Goal: Task Accomplishment & Management: Use online tool/utility

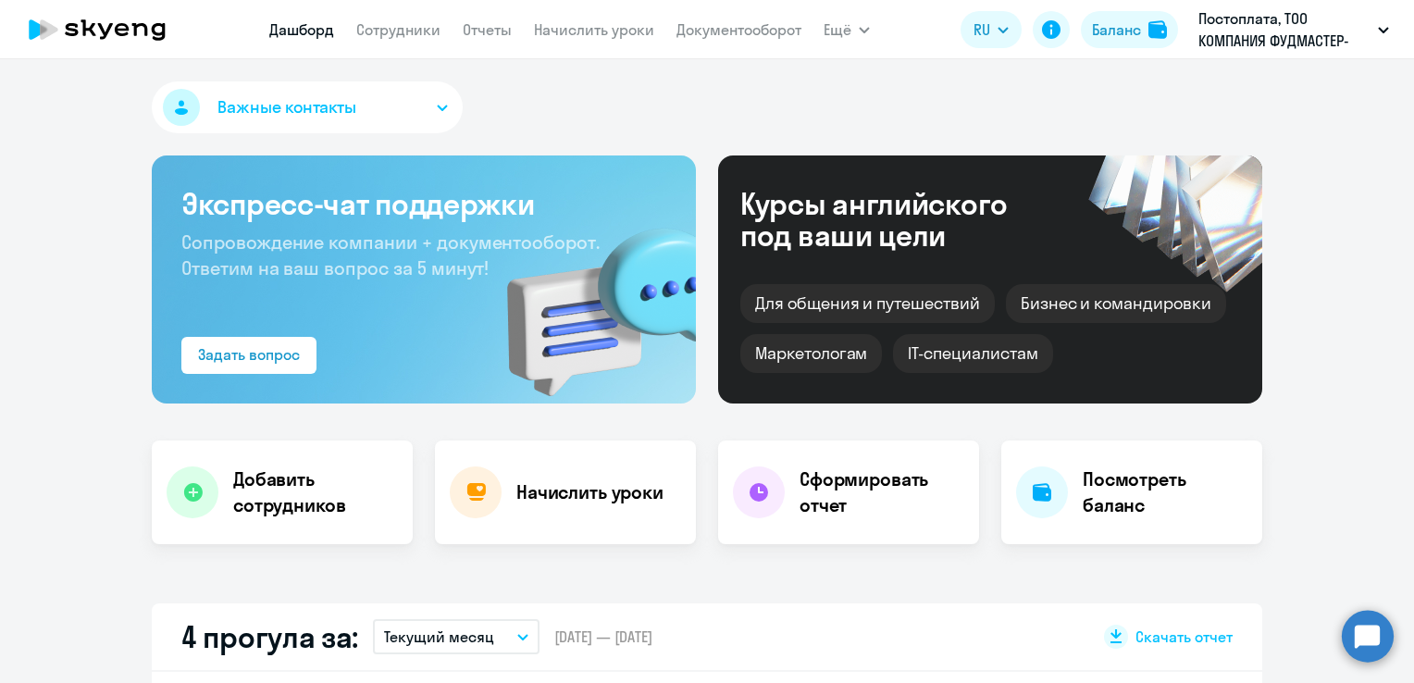
click at [1373, 647] on circle at bounding box center [1368, 636] width 52 height 52
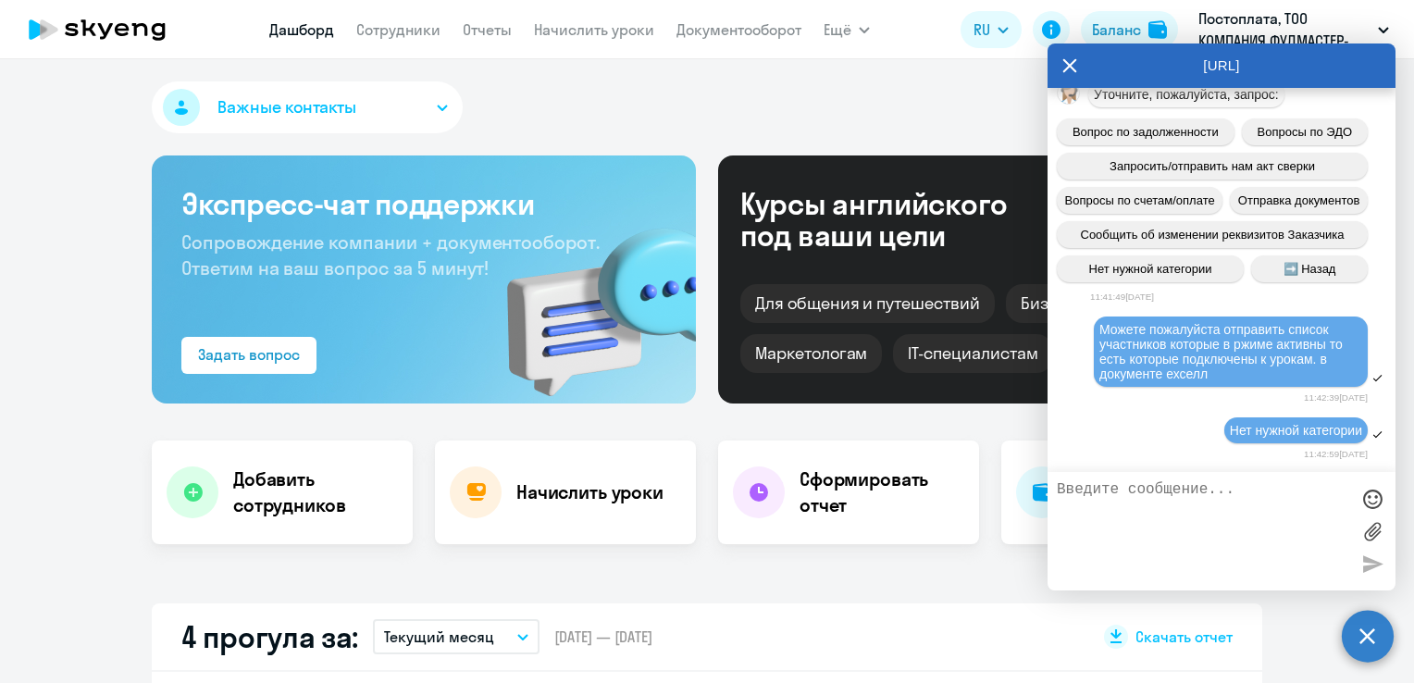
scroll to position [2683, 0]
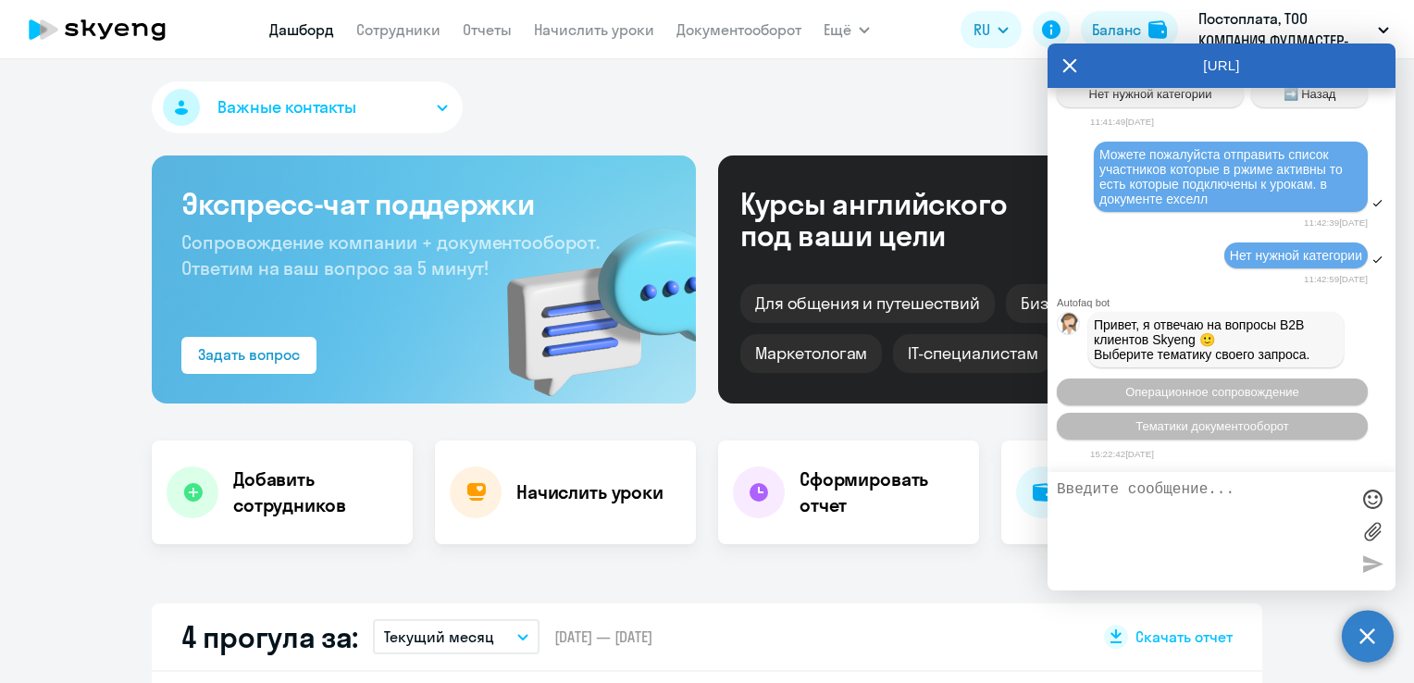
select select "30"
click at [1271, 433] on button "Тематики документооборот" at bounding box center [1212, 426] width 311 height 27
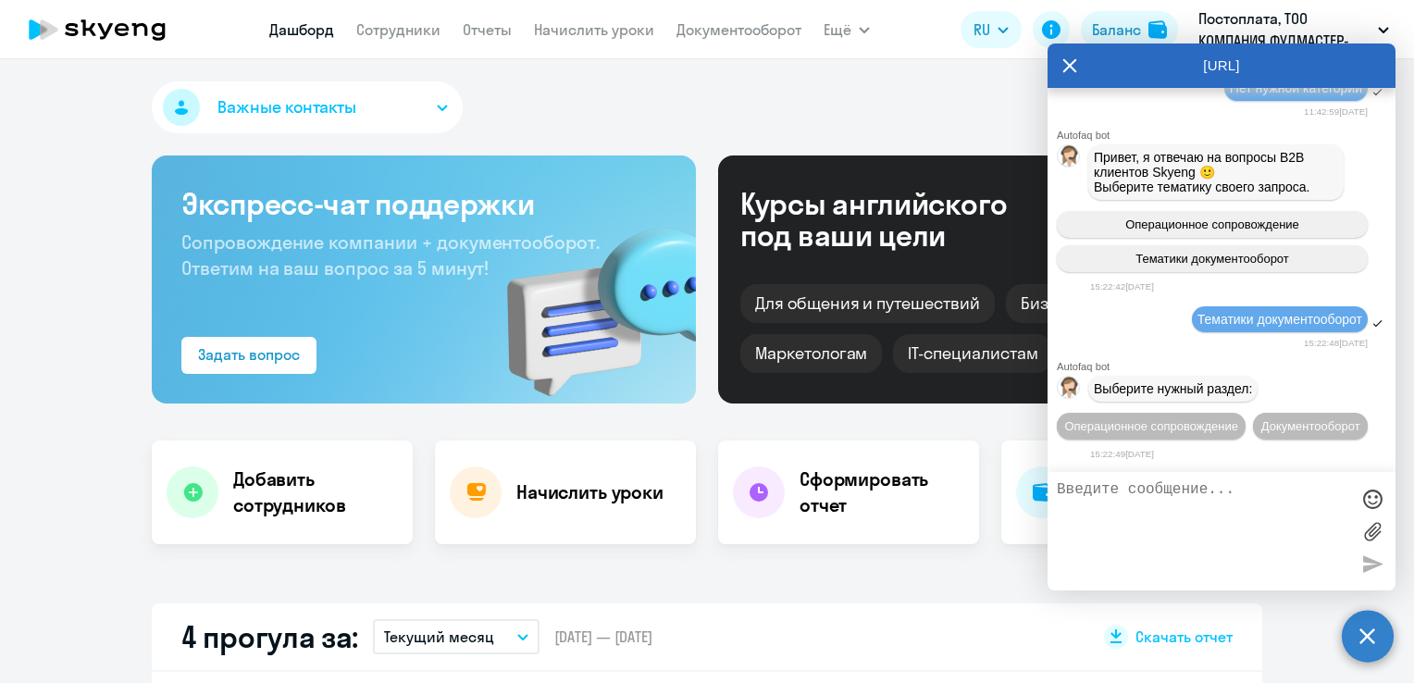
scroll to position [2887, 0]
click at [1262, 428] on span "Документооборот" at bounding box center [1311, 426] width 99 height 14
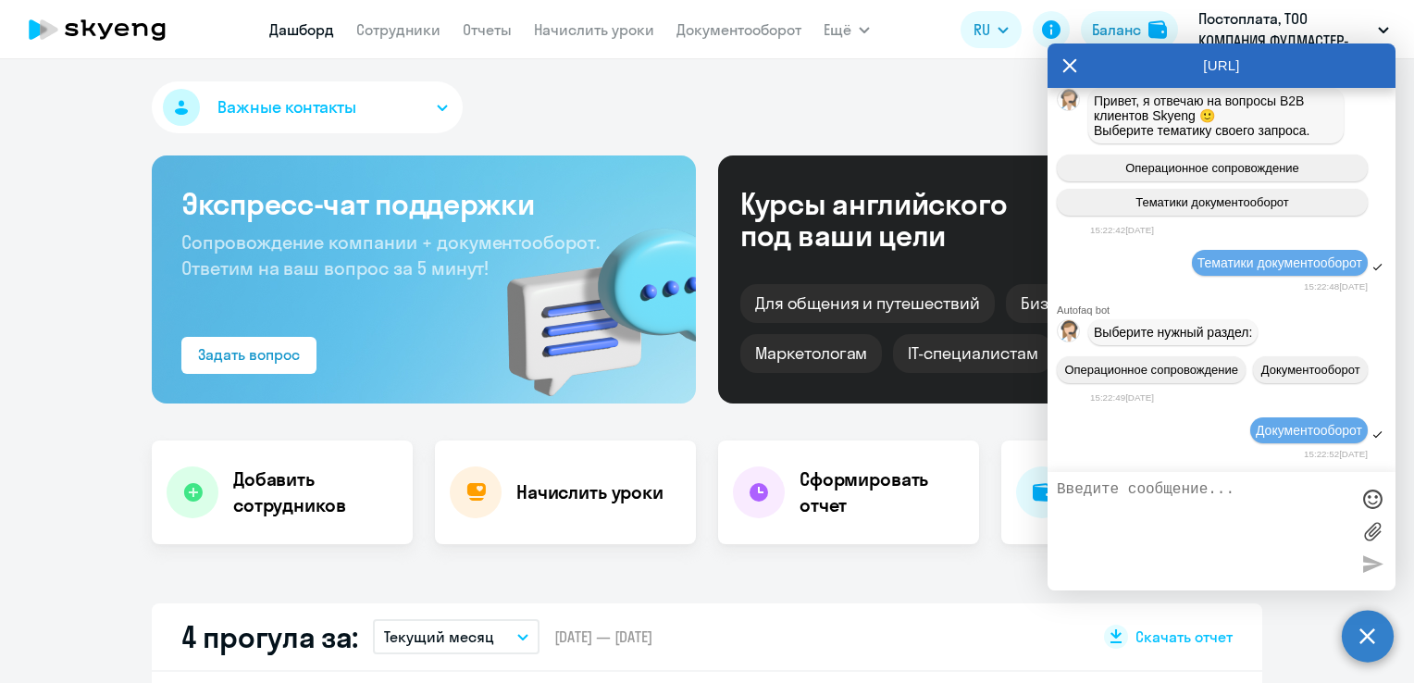
scroll to position [3193, 0]
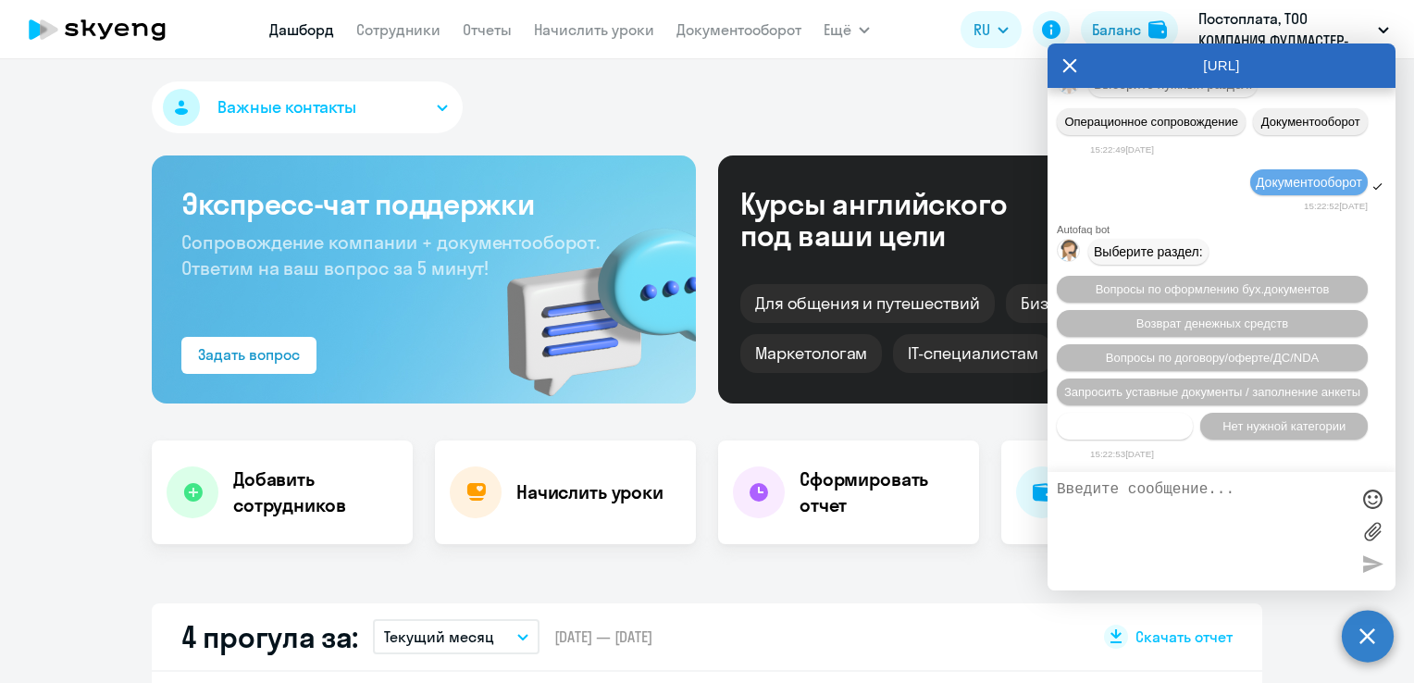
click at [1146, 429] on span "Прочие вопросы" at bounding box center [1125, 426] width 93 height 14
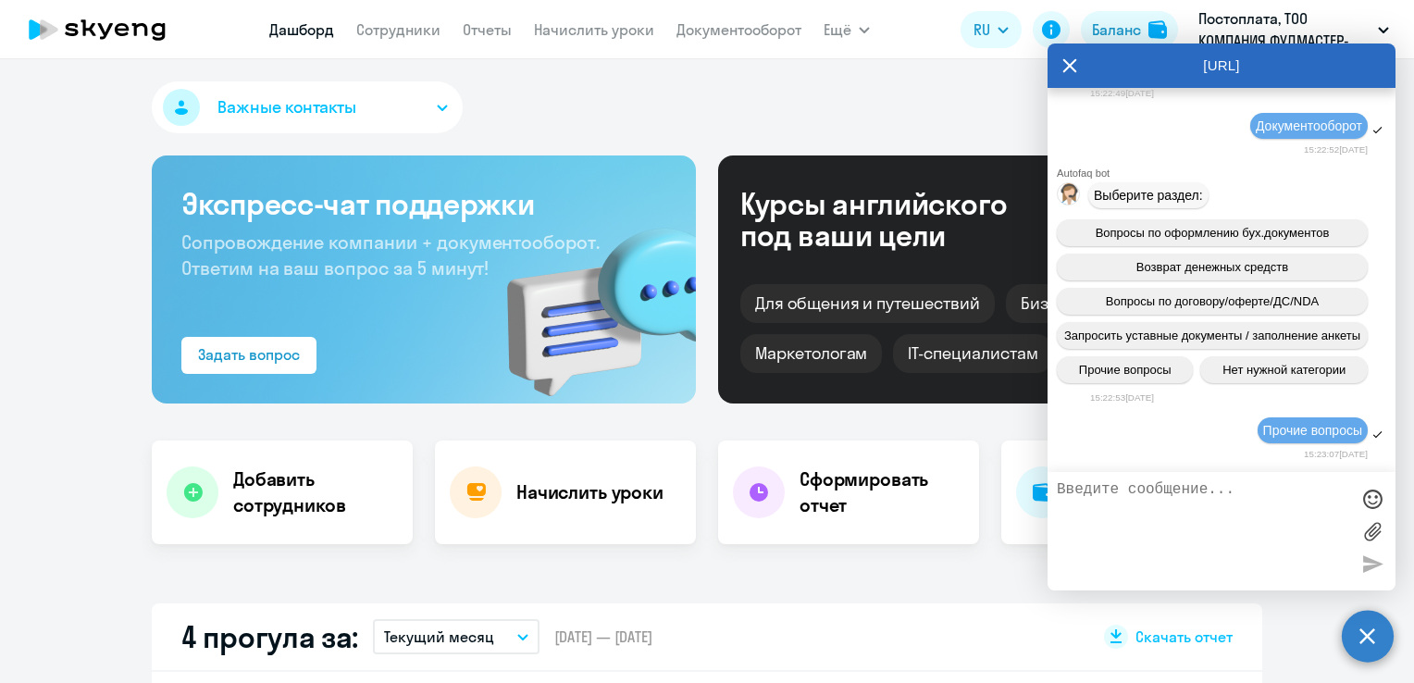
scroll to position [3536, 0]
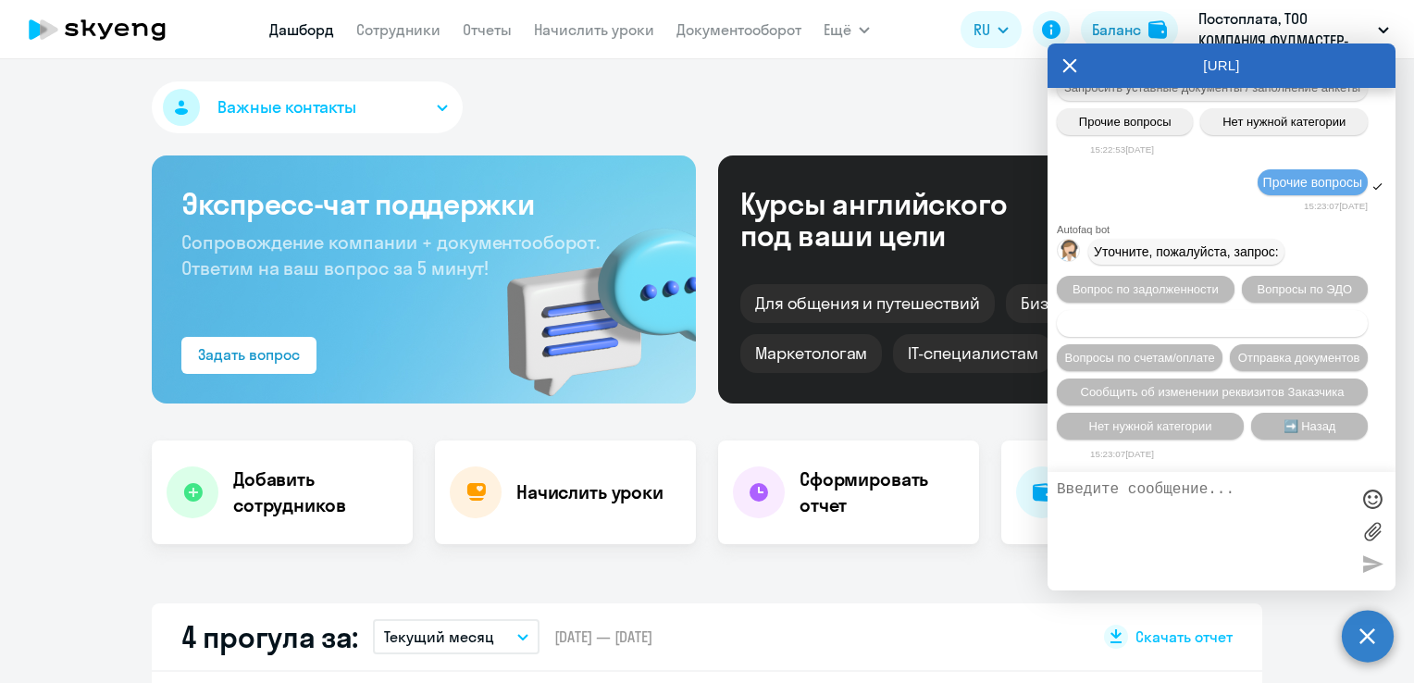
click at [1258, 317] on span "Запросить/отправить нам акт сверки" at bounding box center [1212, 324] width 205 height 14
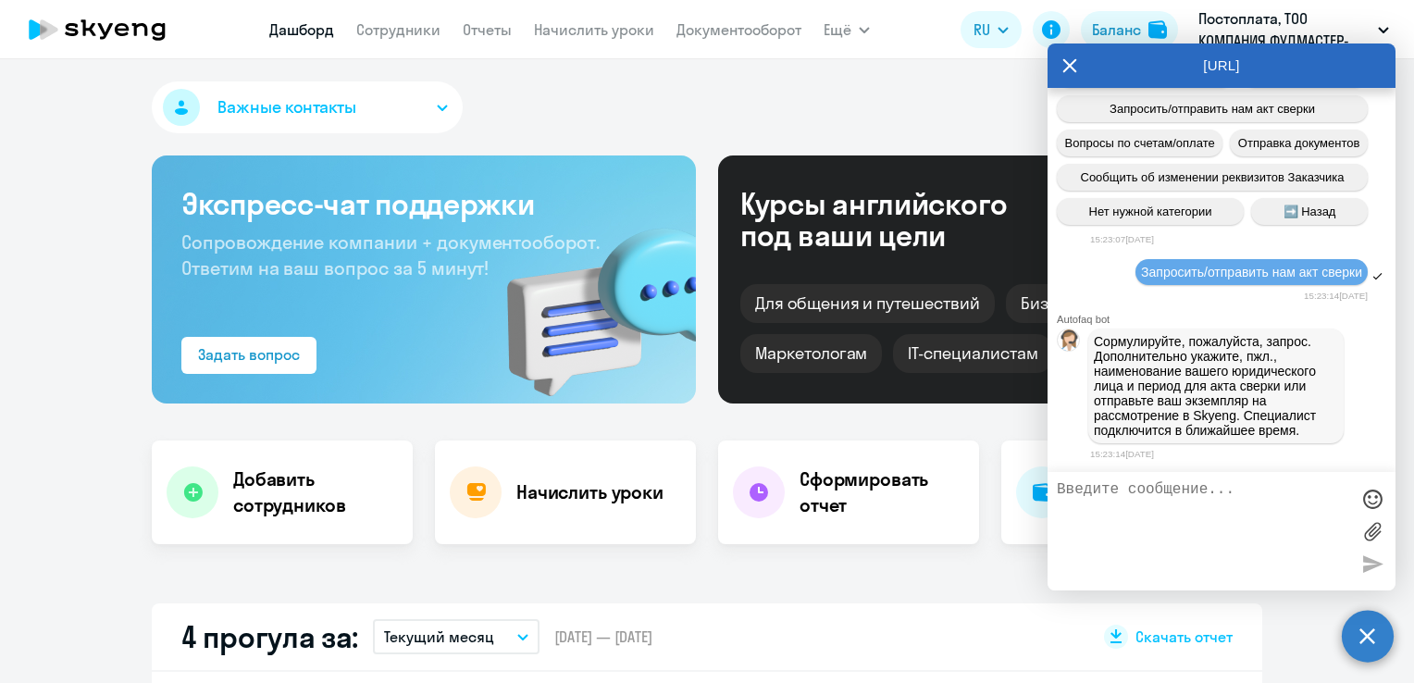
scroll to position [3758, 0]
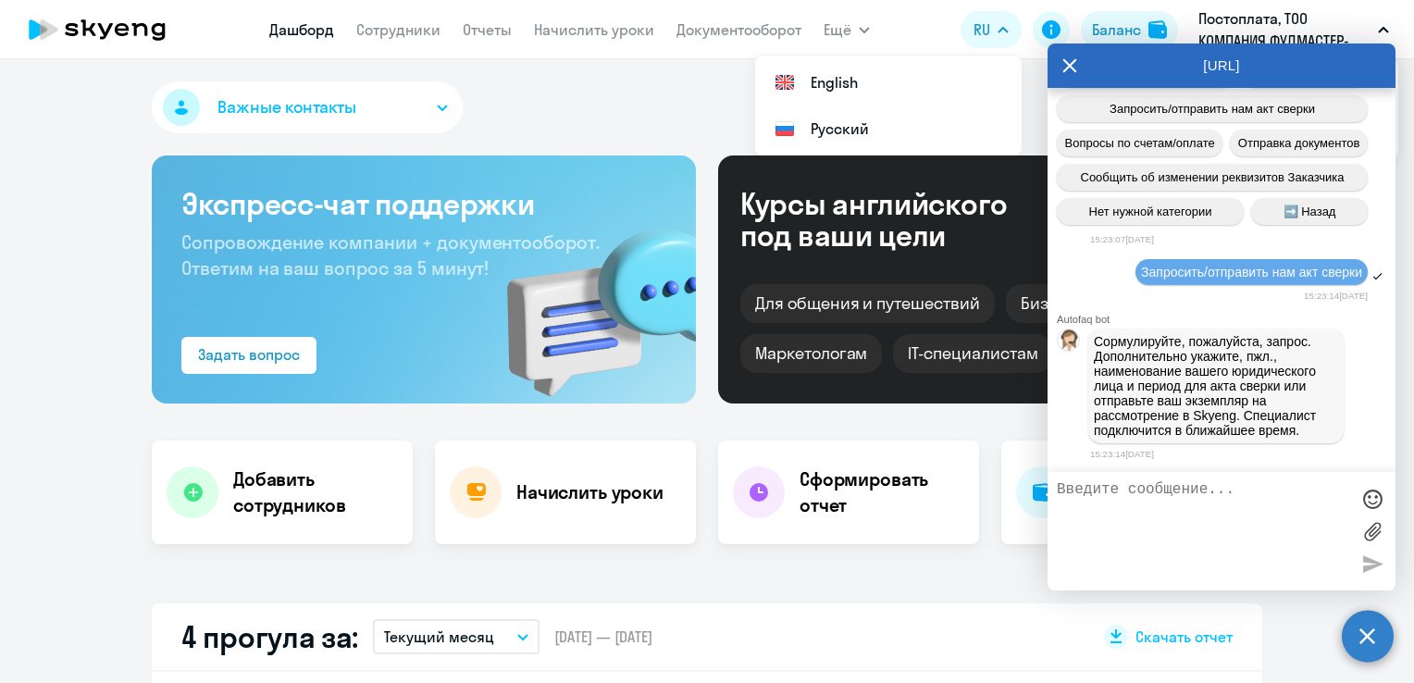
click at [1139, 498] on textarea at bounding box center [1203, 531] width 292 height 100
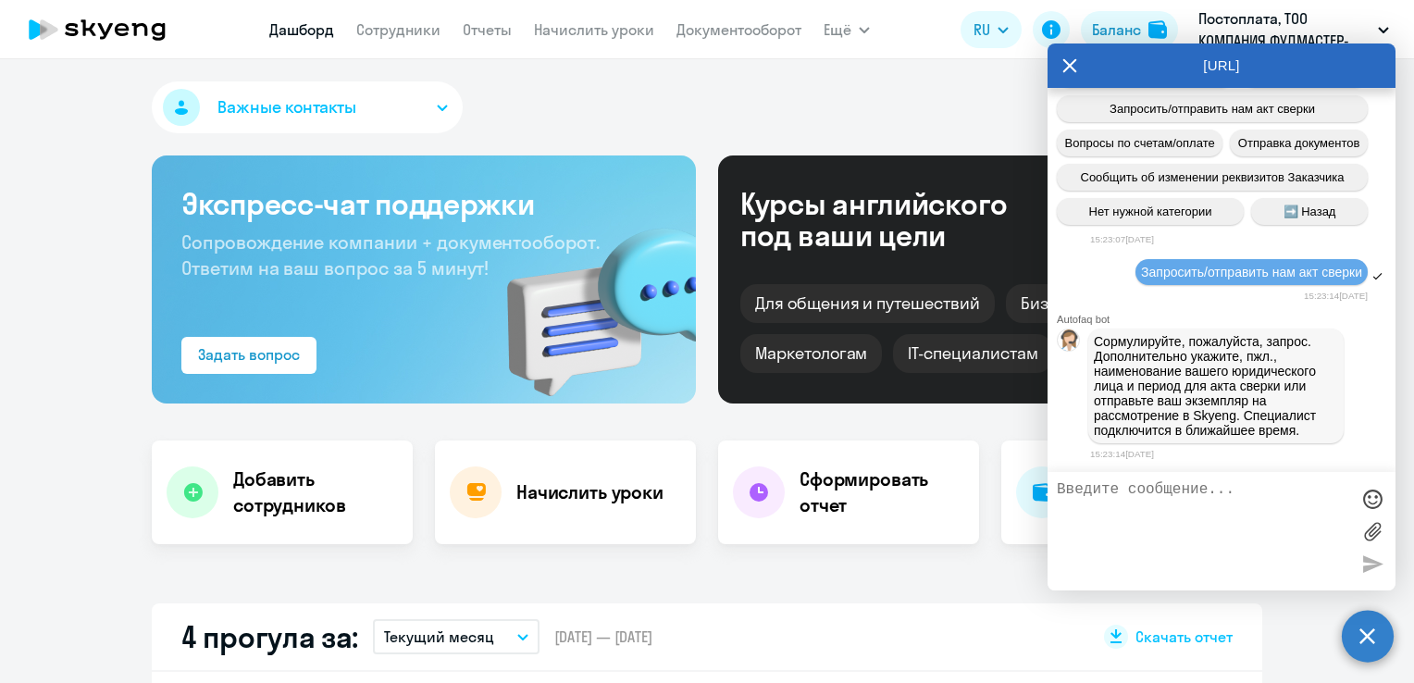
paste textarea "Товарищество с ограниченной Ответственностью «Компания Фудмастер-Трейд» [GEOGRA…"
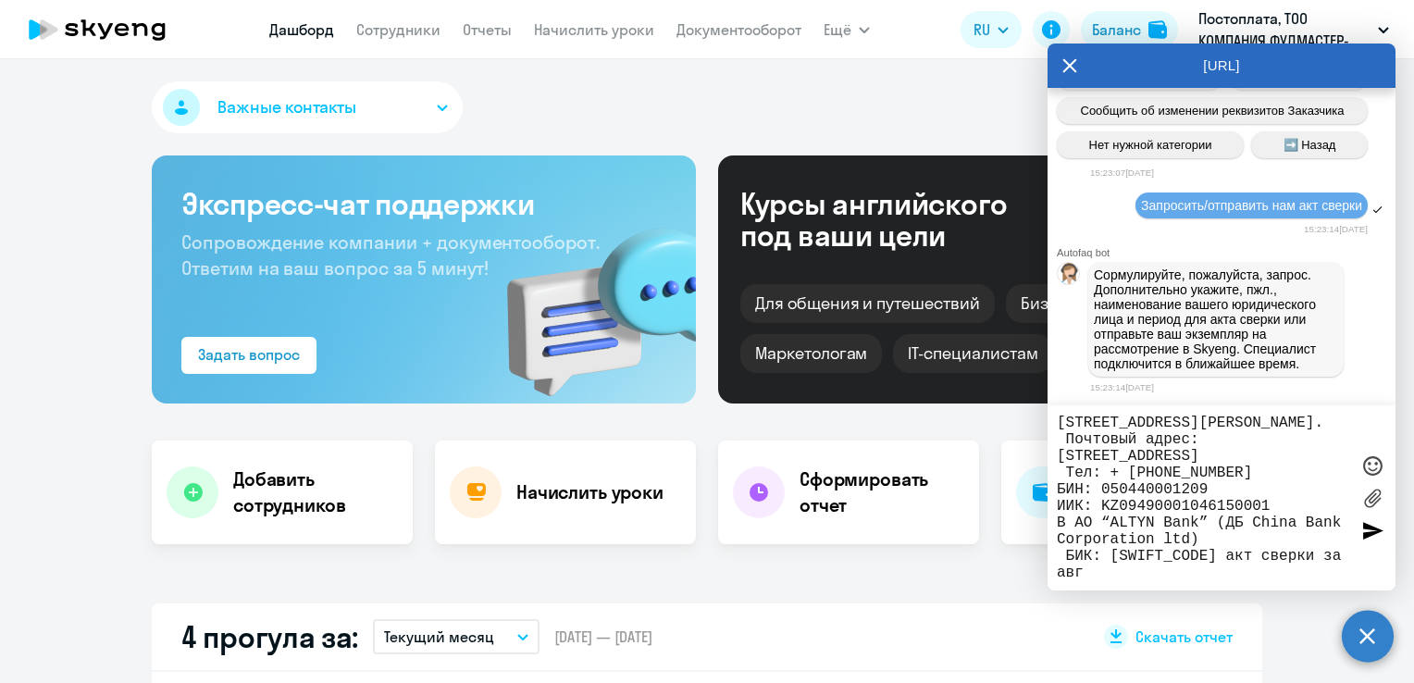
scroll to position [106, 0]
click at [1289, 550] on textarea "Товарищество с ограниченной Ответственностью «Компания Фудмастер-Трейд» [GEOGRA…" at bounding box center [1203, 498] width 292 height 167
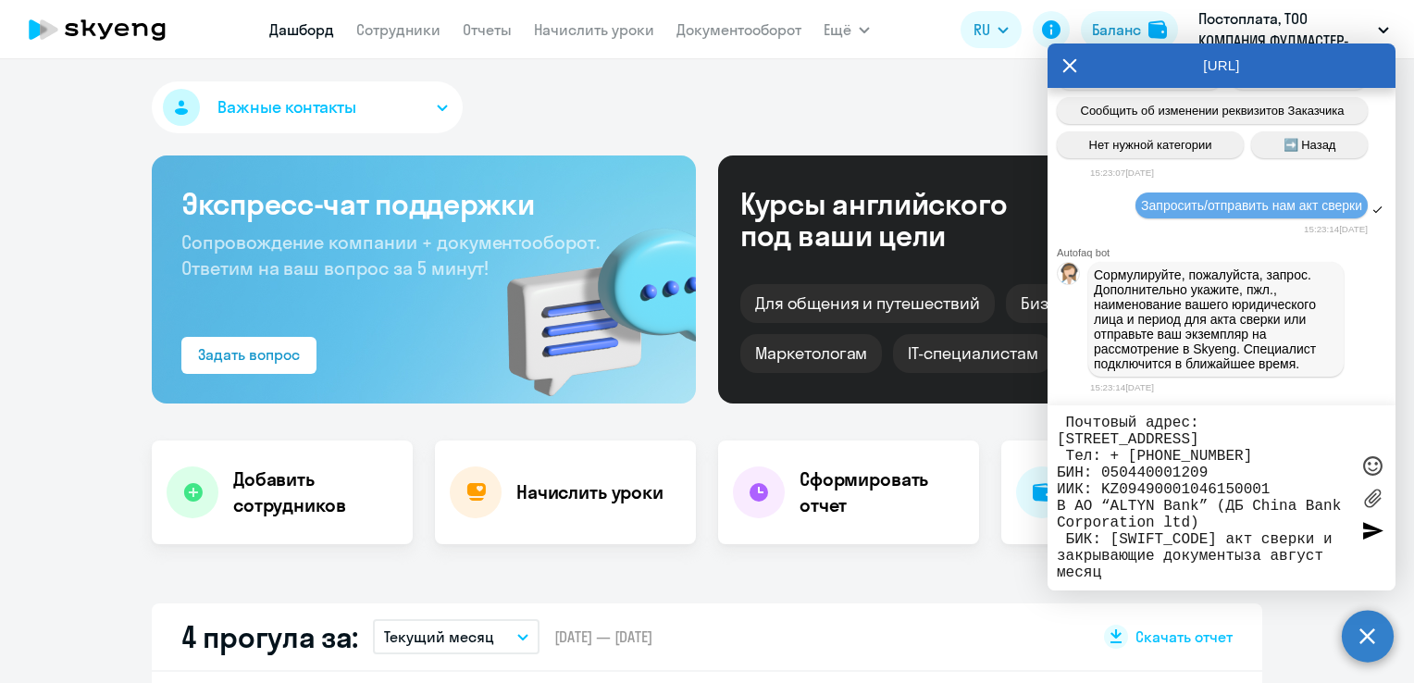
type textarea "Товарищество с ограниченной Ответственностью «Компания Фудмастер-Трейд» [GEOGRA…"
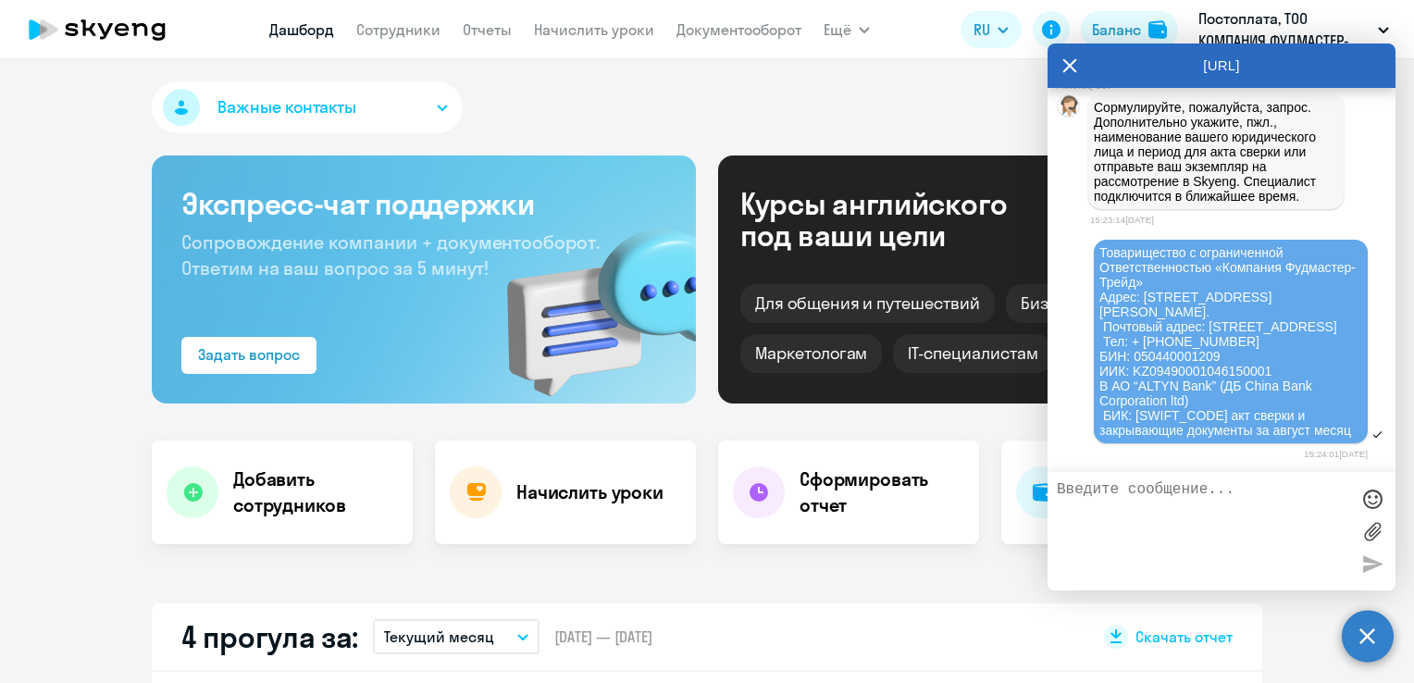
scroll to position [4063, 0]
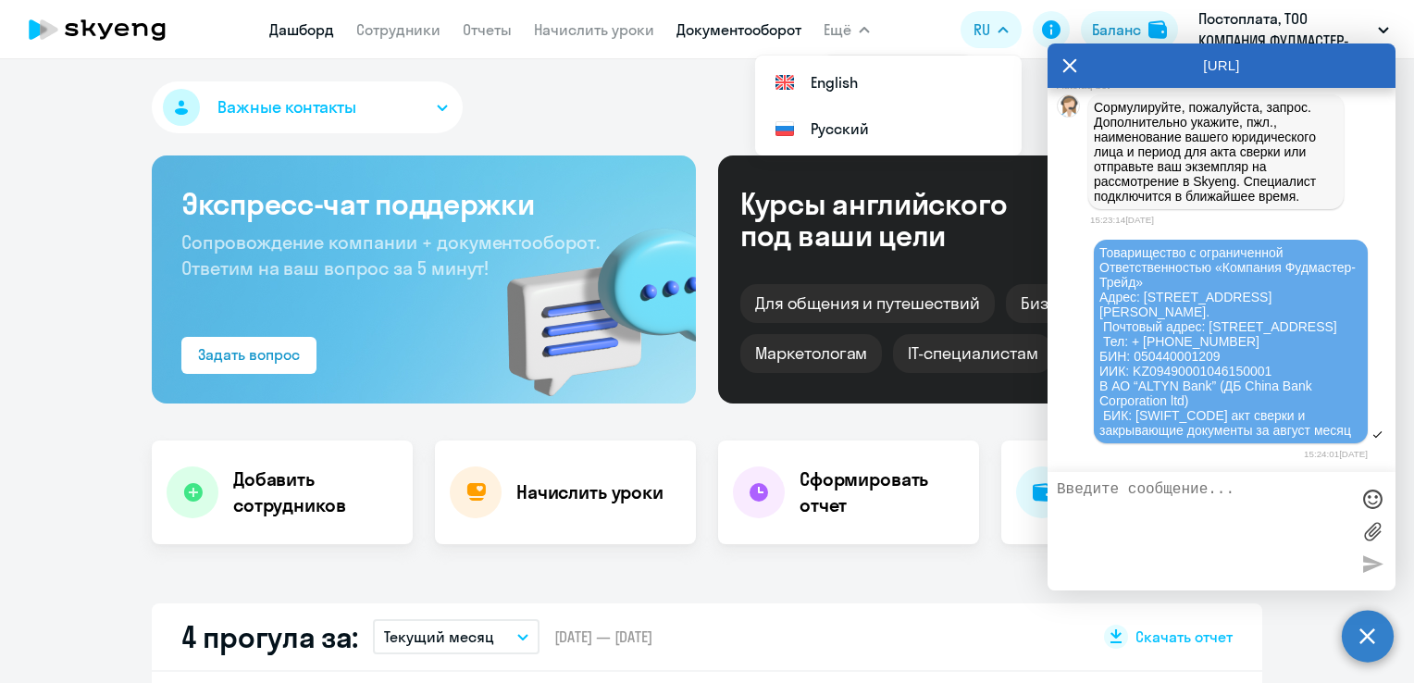
click at [730, 31] on link "Документооборот" at bounding box center [739, 29] width 125 height 19
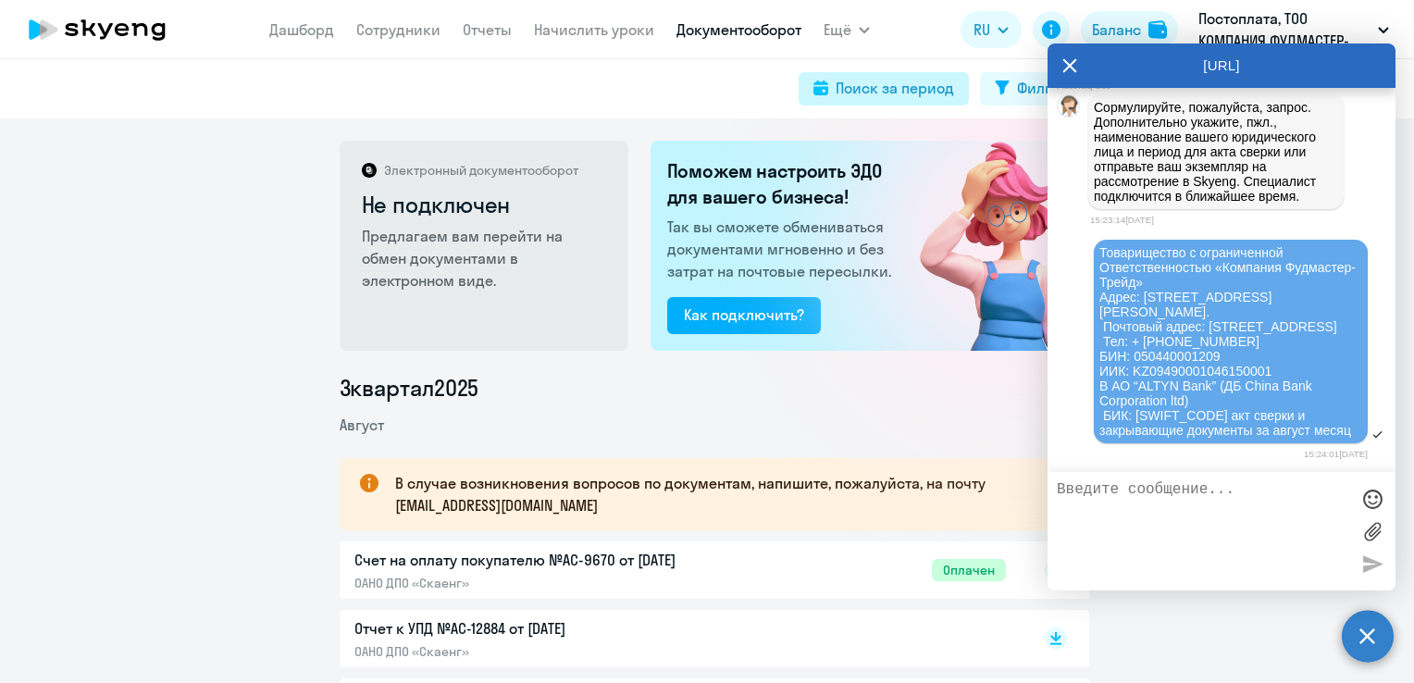
click at [956, 88] on button "Поиск за период" at bounding box center [884, 88] width 170 height 33
select select "all"
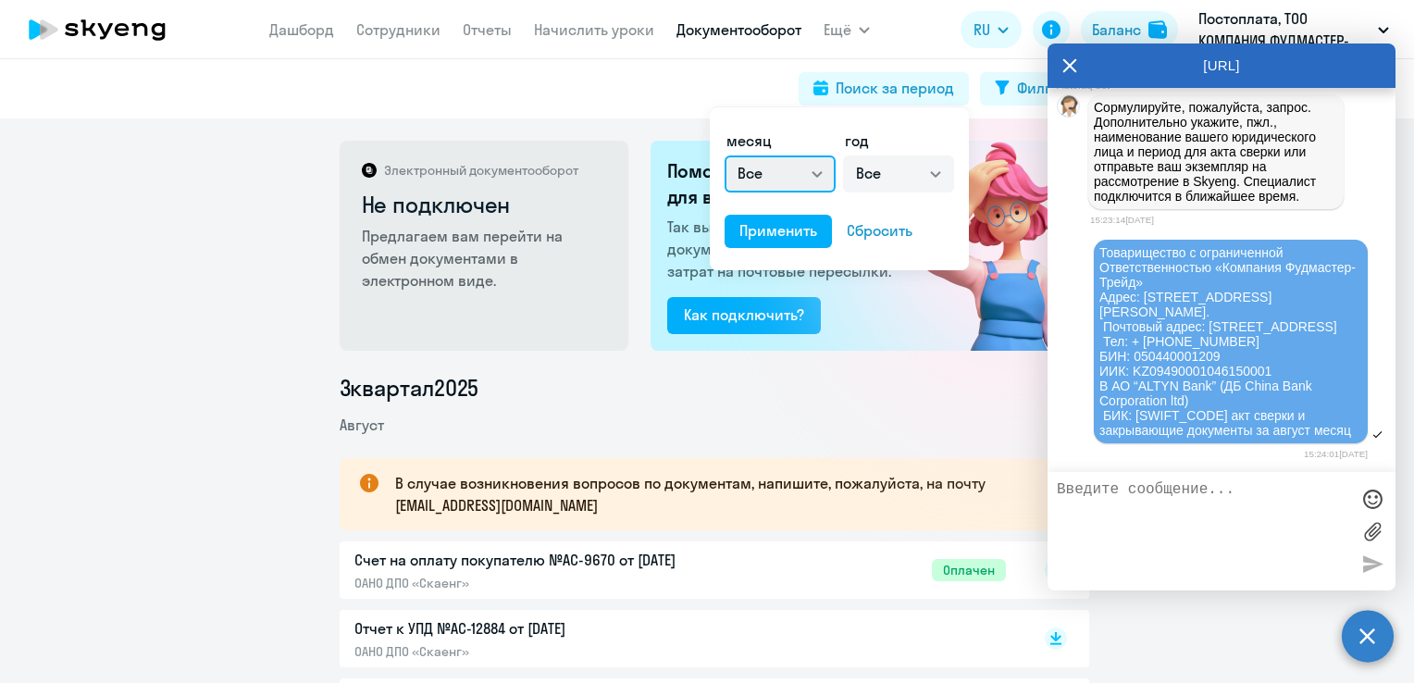
click at [815, 172] on select "Все январь февраль март апрель май июнь июль август сентябрь октябрь ноябрь дек…" at bounding box center [780, 173] width 111 height 37
select select "7"
click at [725, 155] on select "Все январь февраль март апрель май июнь июль август сентябрь октябрь ноябрь дек…" at bounding box center [780, 173] width 111 height 37
click at [804, 235] on div "Применить" at bounding box center [779, 230] width 78 height 22
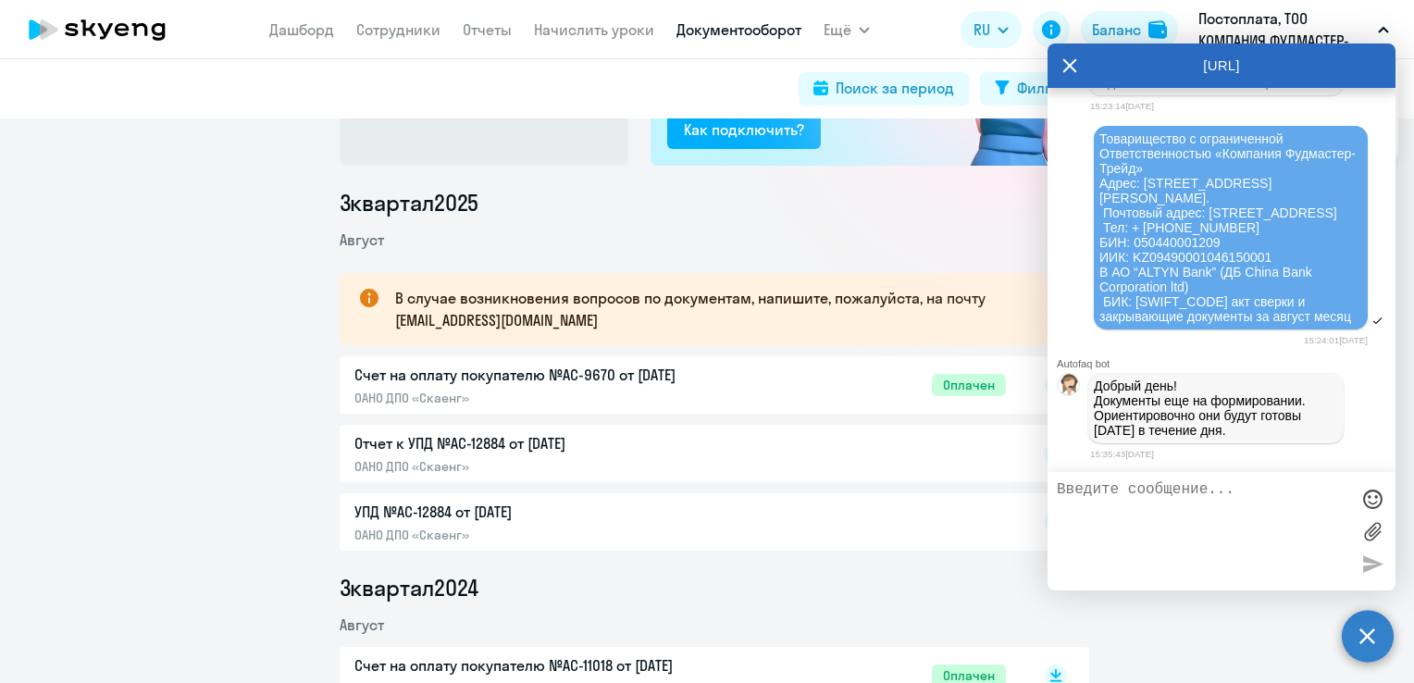
scroll to position [4182, 0]
click at [1157, 506] on textarea at bounding box center [1203, 531] width 292 height 100
type textarea "["
type textarea "х"
